Goal: Task Accomplishment & Management: Manage account settings

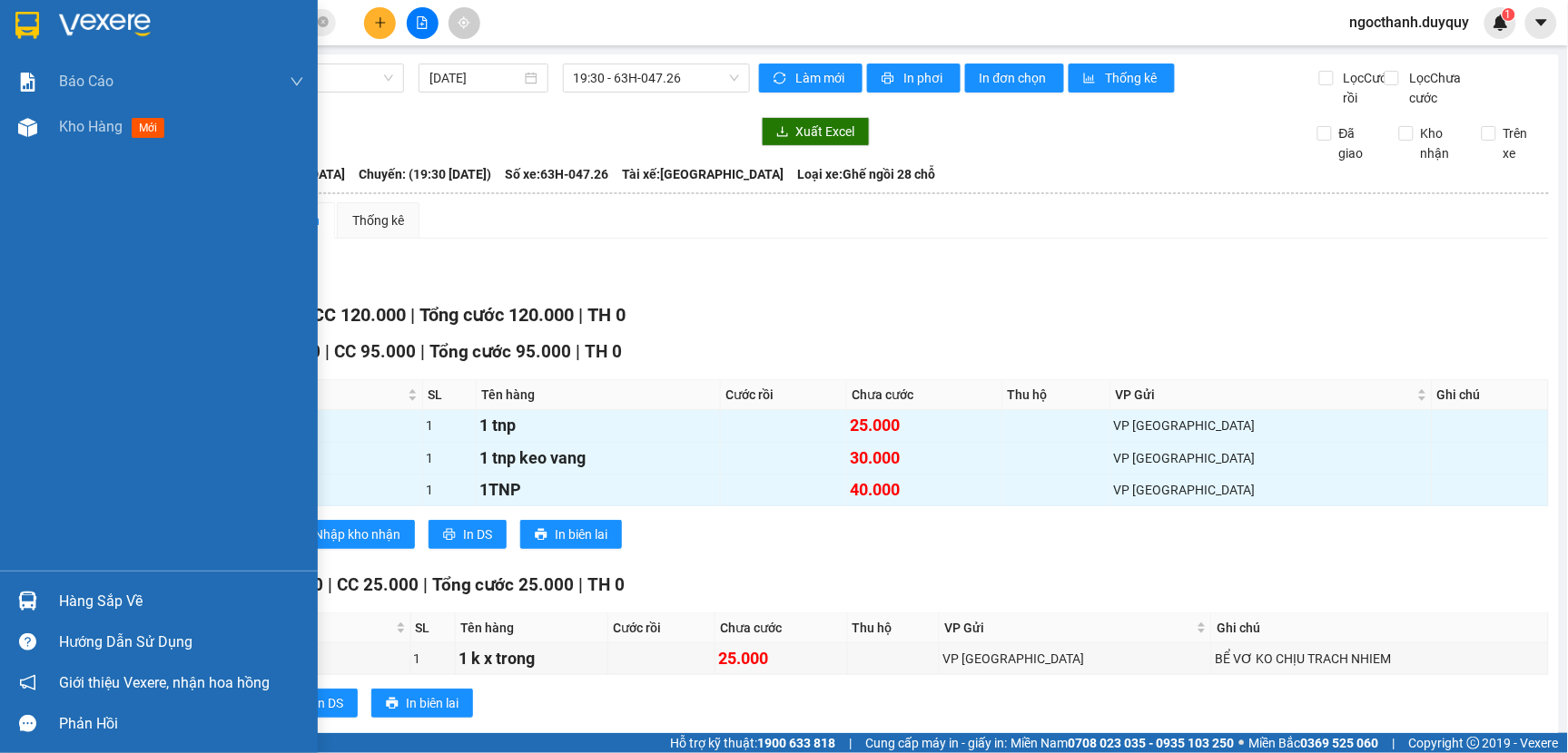
scroll to position [57, 0]
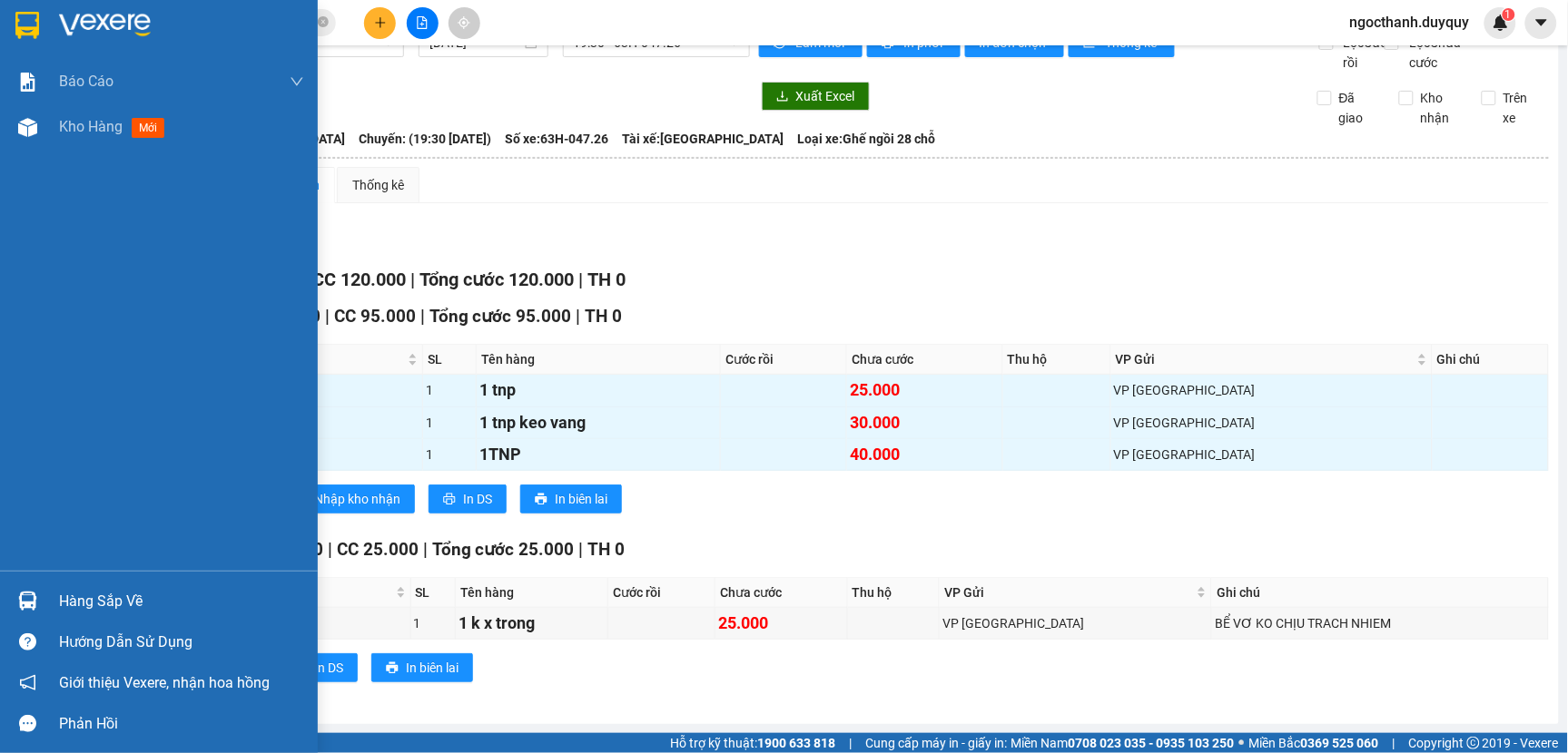
click at [93, 593] on div "Hàng sắp về" at bounding box center [182, 602] width 245 height 27
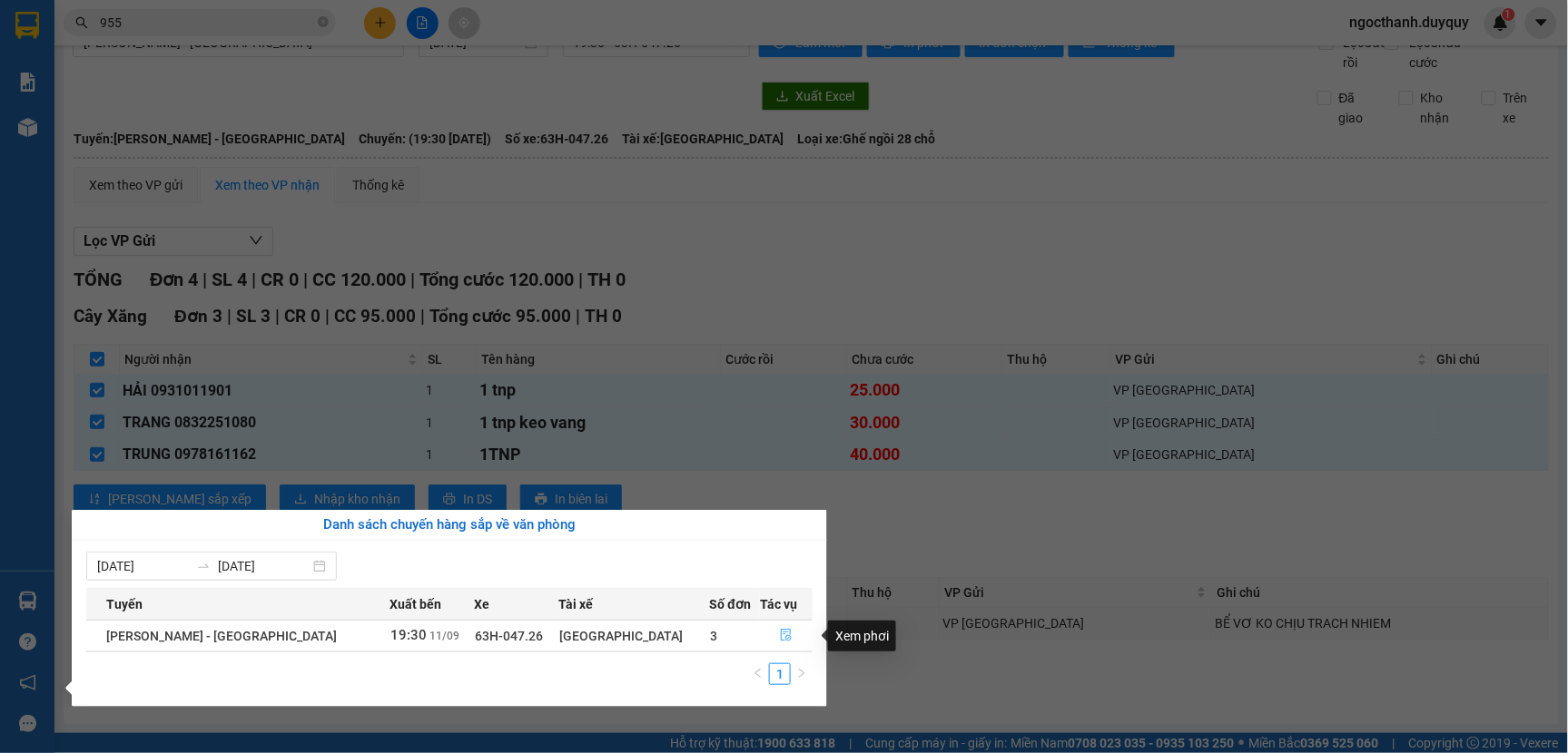
click at [782, 635] on icon "file-done" at bounding box center [787, 635] width 11 height 13
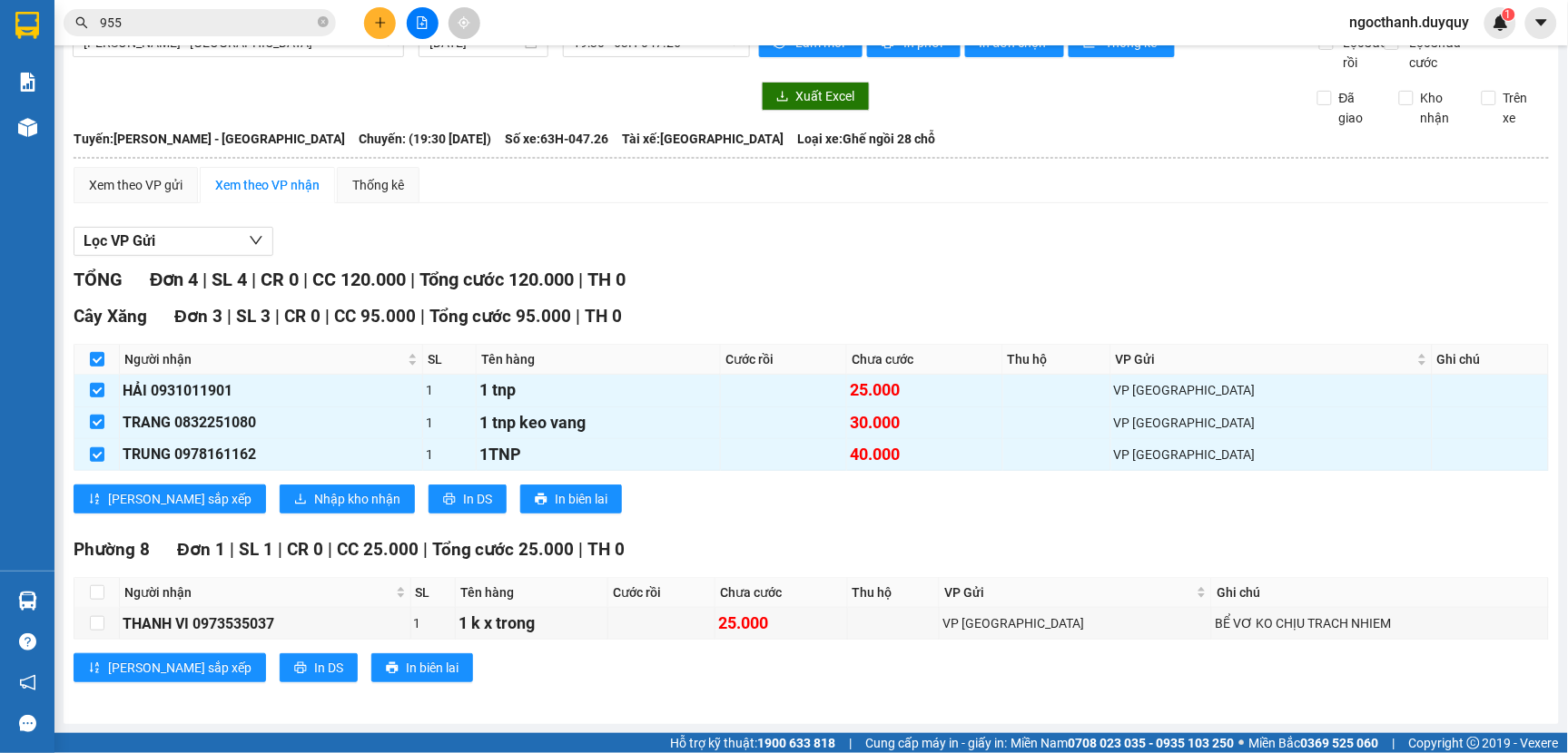
click at [276, 513] on div "Cây Xăng Đơn 3 | SL 3 | CR 0 | CC 95.000 | Tổng cước 95.000 | TH 0 Người nhận S…" at bounding box center [811, 415] width 1475 height 224
click at [314, 490] on span "Nhập kho nhận" at bounding box center [357, 499] width 87 height 20
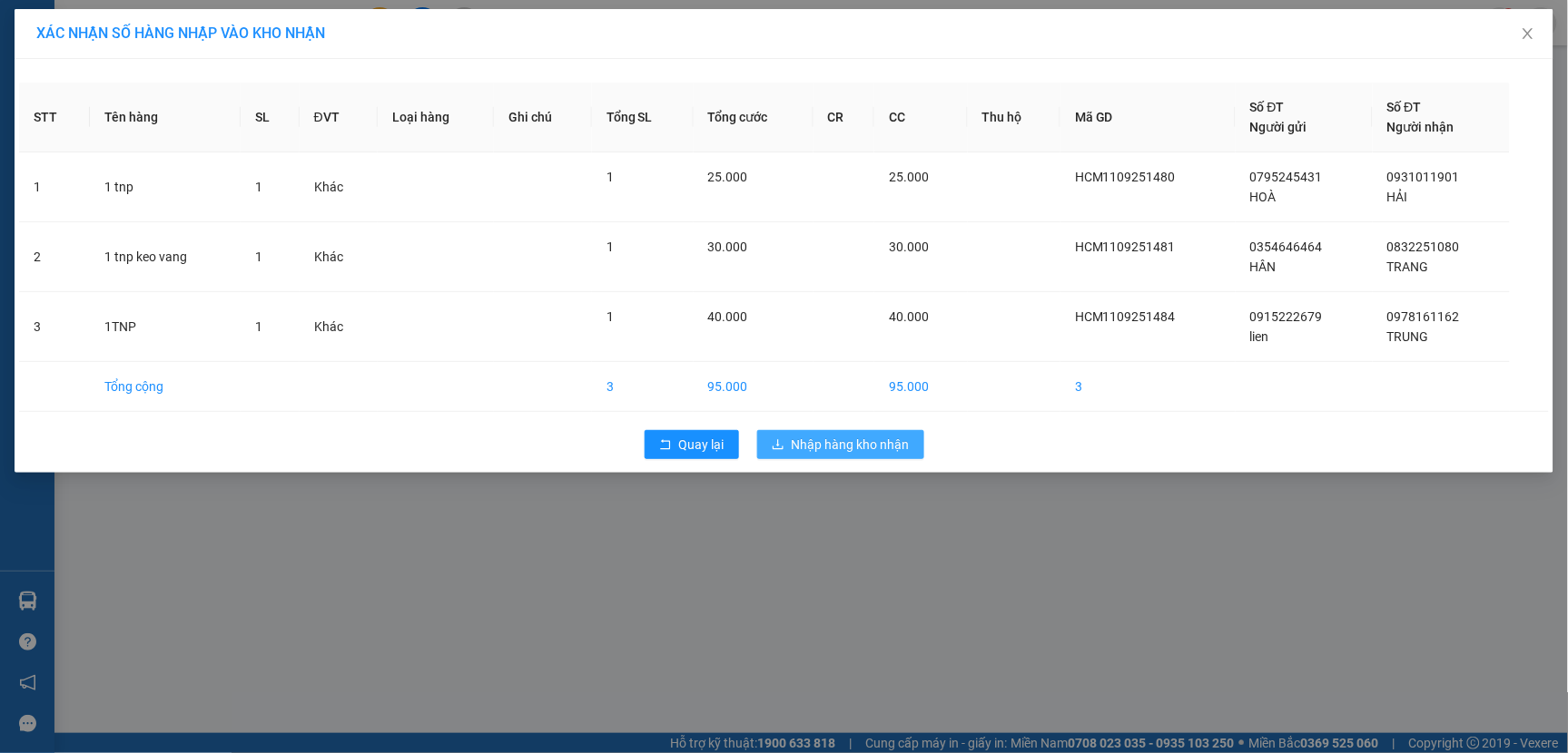
click at [818, 447] on span "Nhập hàng kho nhận" at bounding box center [850, 445] width 118 height 20
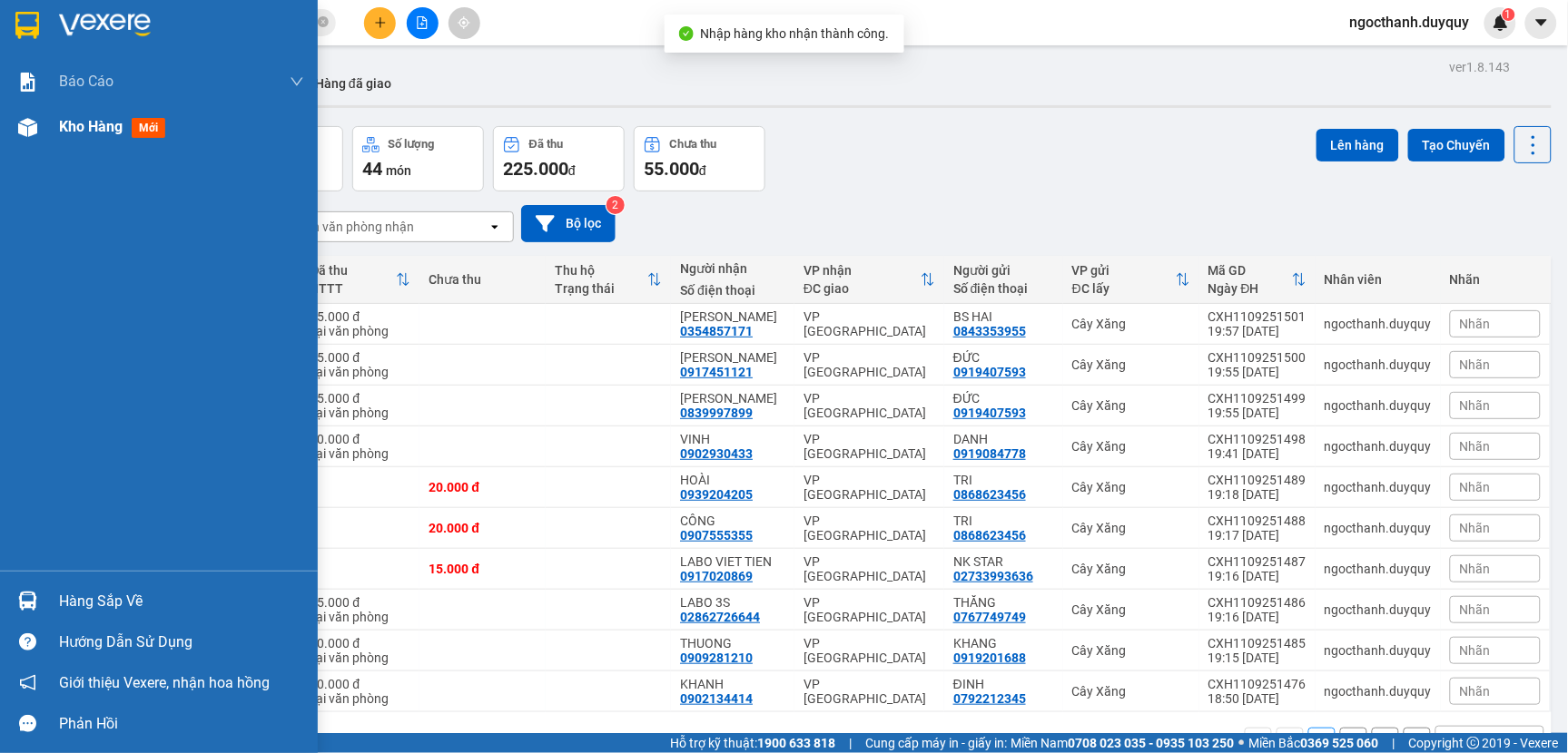
click at [78, 128] on span "Kho hàng" at bounding box center [91, 126] width 64 height 17
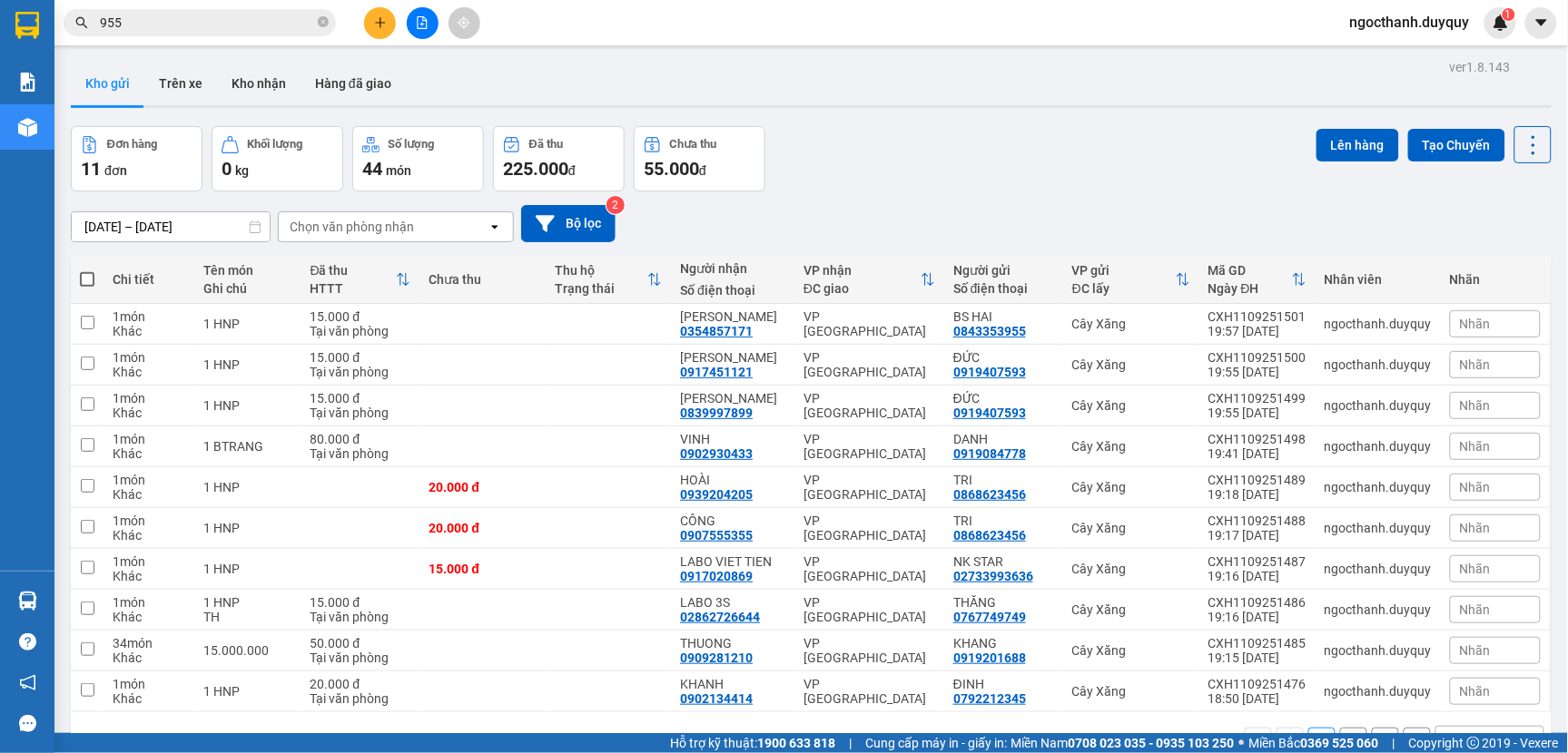
click at [69, 79] on div "ver 1.8.143 Kho gửi Trên xe Kho nhận Hàng đã giao Đơn hàng 11 đơn Khối lượng 0 …" at bounding box center [811, 431] width 1495 height 753
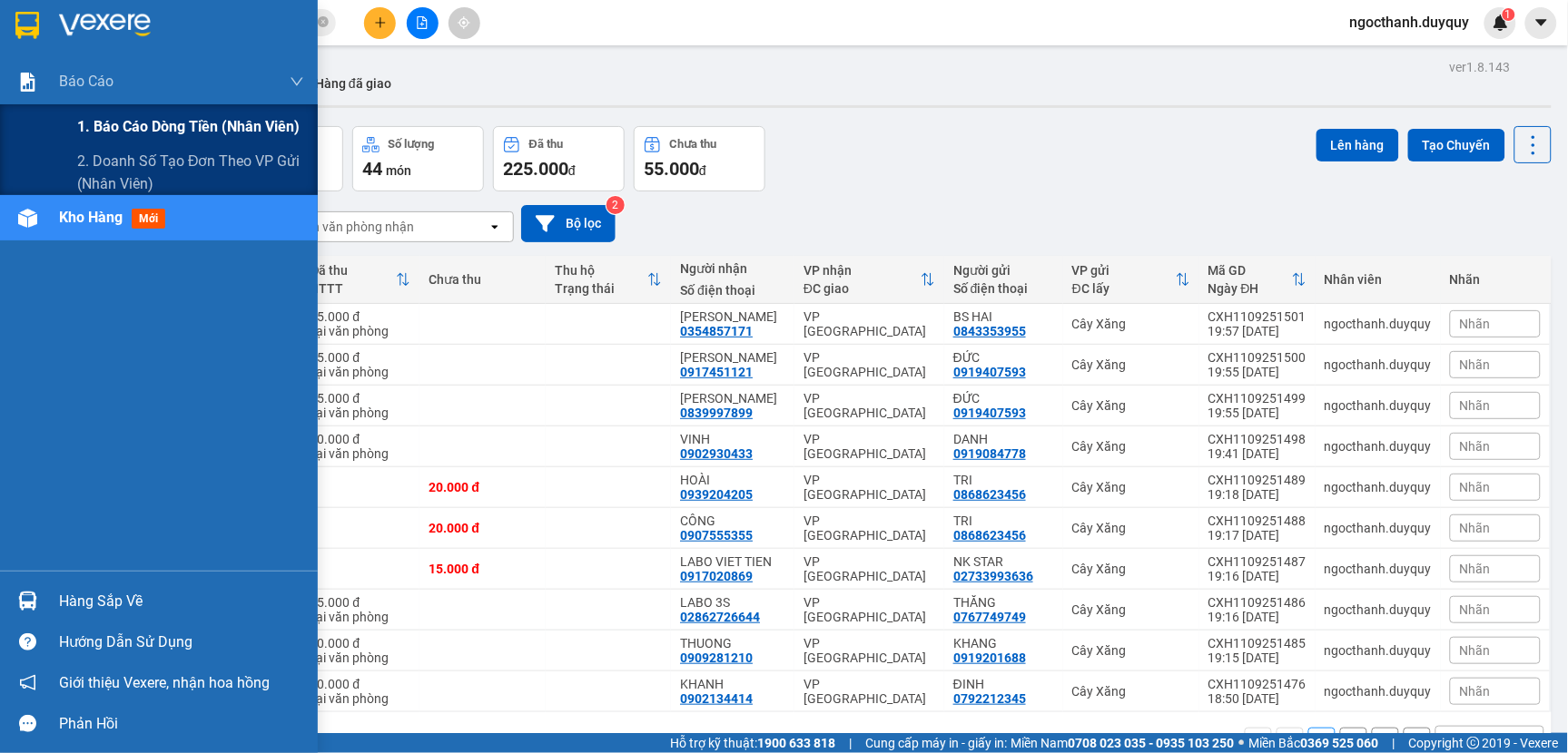
drag, startPoint x: 83, startPoint y: 75, endPoint x: 100, endPoint y: 103, distance: 32.8
click at [87, 75] on span "Báo cáo" at bounding box center [87, 81] width 55 height 23
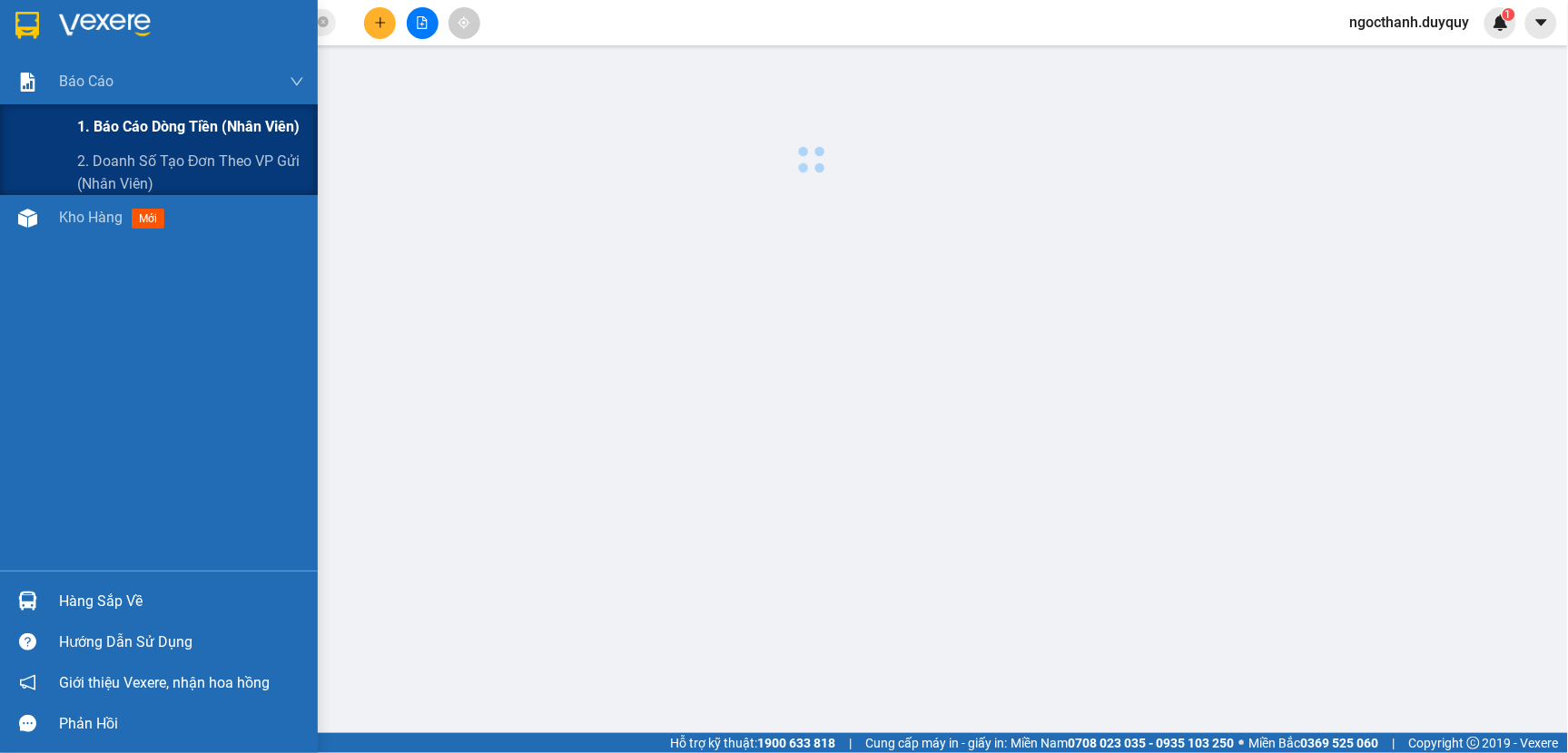
click at [115, 127] on span "1. Báo cáo dòng tiền (nhân viên)" at bounding box center [189, 126] width 223 height 23
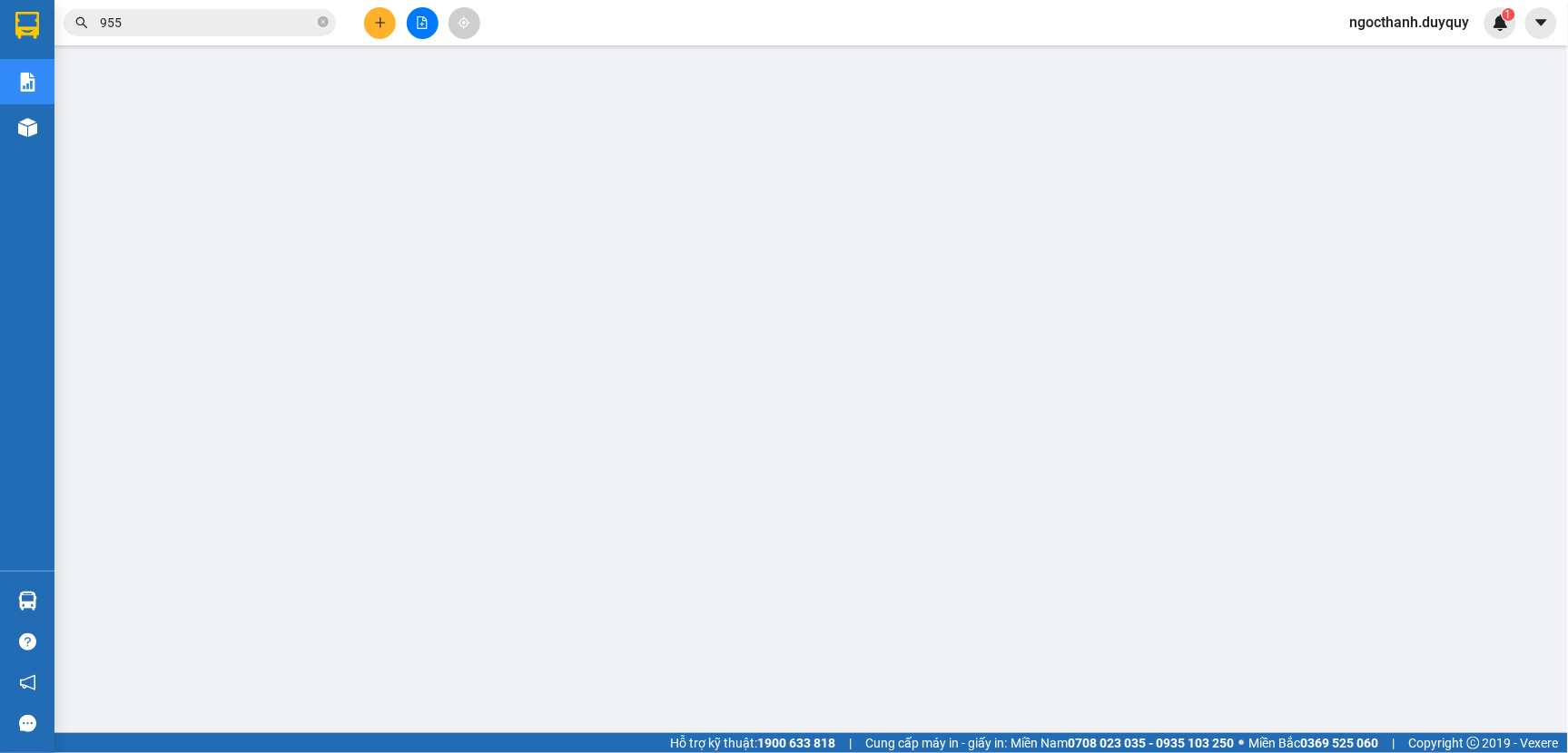
click at [1396, 26] on span "ngocthanh.duyquy" at bounding box center [1409, 22] width 149 height 23
click at [1401, 58] on span "Đăng xuất" at bounding box center [1417, 57] width 112 height 20
